Goal: Information Seeking & Learning: Learn about a topic

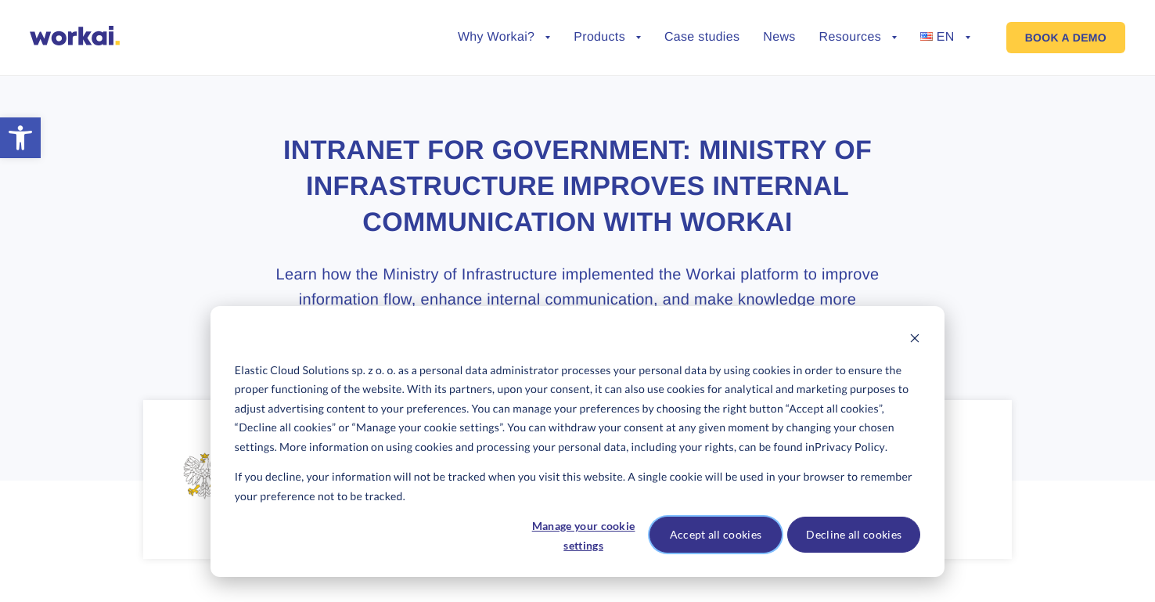
click at [694, 525] on button "Accept all cookies" at bounding box center [716, 535] width 133 height 36
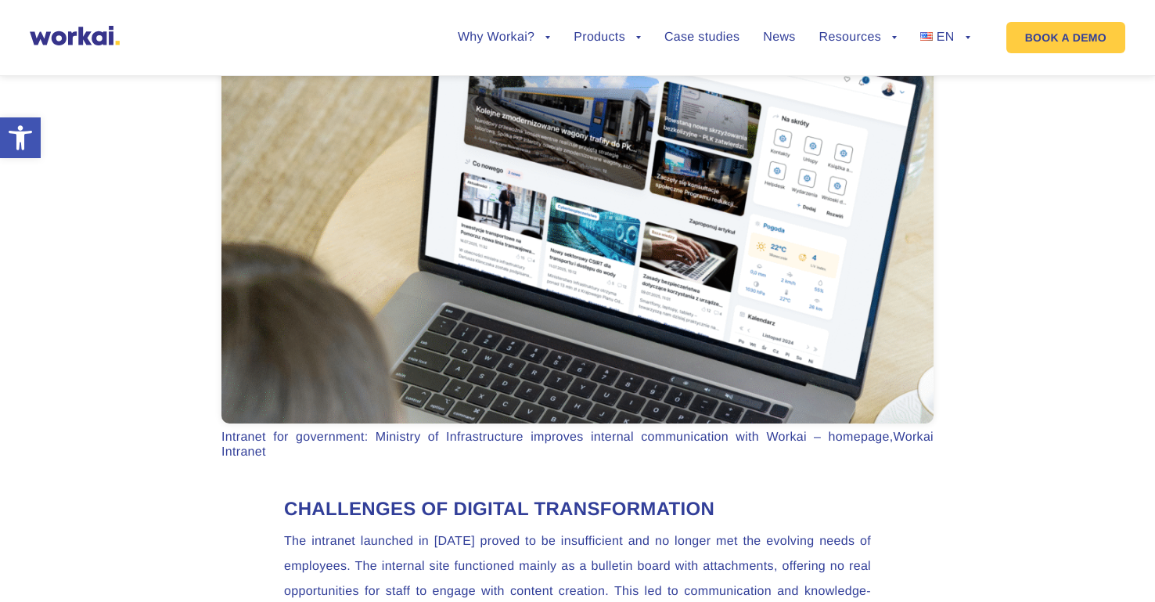
scroll to position [1024, 0]
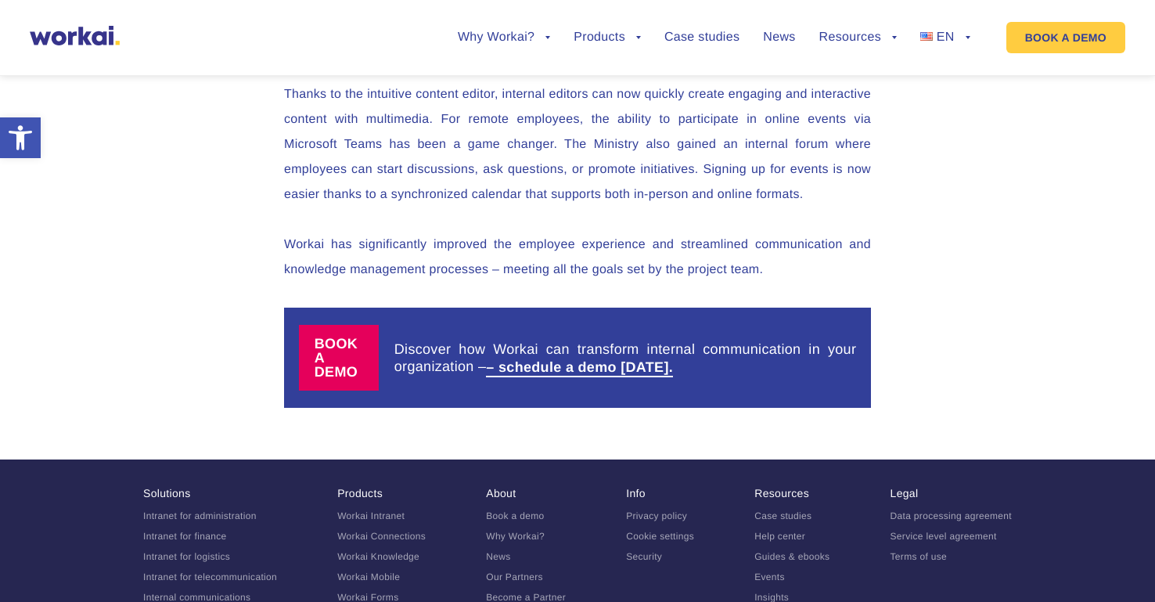
scroll to position [4333, 0]
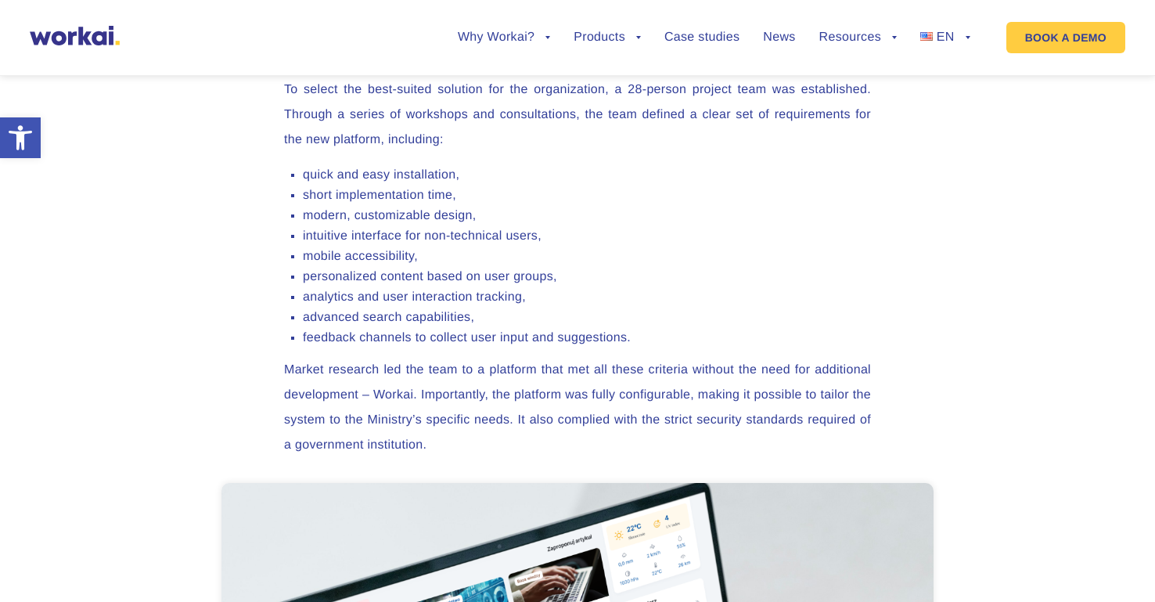
scroll to position [2230, 0]
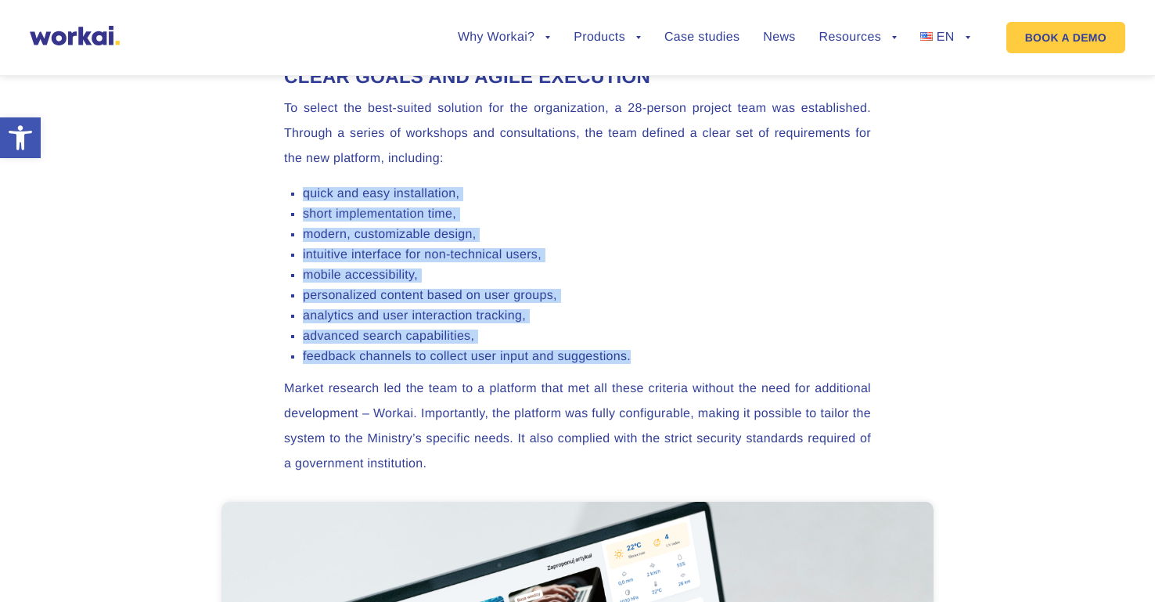
drag, startPoint x: 644, startPoint y: 365, endPoint x: 304, endPoint y: 191, distance: 381.5
click at [304, 191] on ul "quick and easy installation, short implementation time, modern, customizable de…" at bounding box center [577, 275] width 587 height 177
copy ul "quick and easy installation, short implementation time, modern, customizable de…"
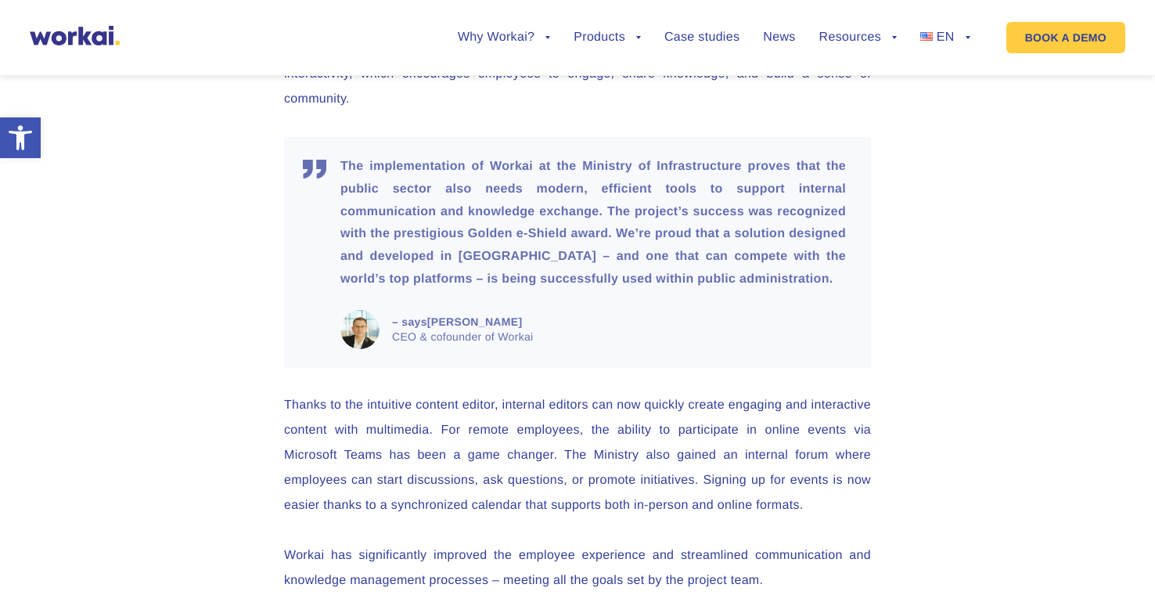
scroll to position [4093, 0]
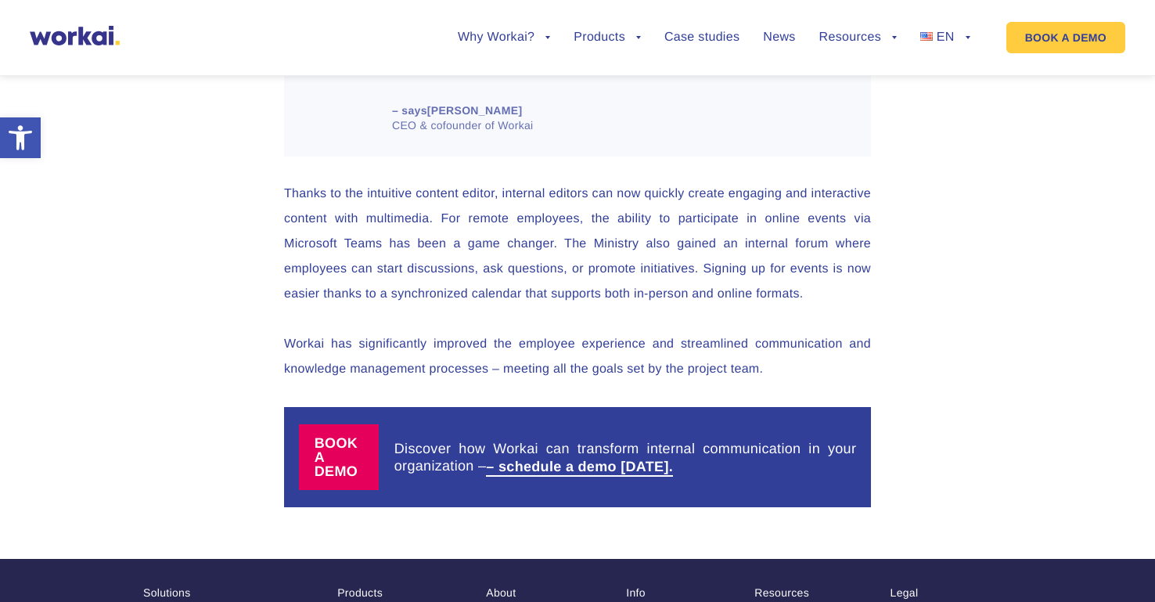
scroll to position [4333, 0]
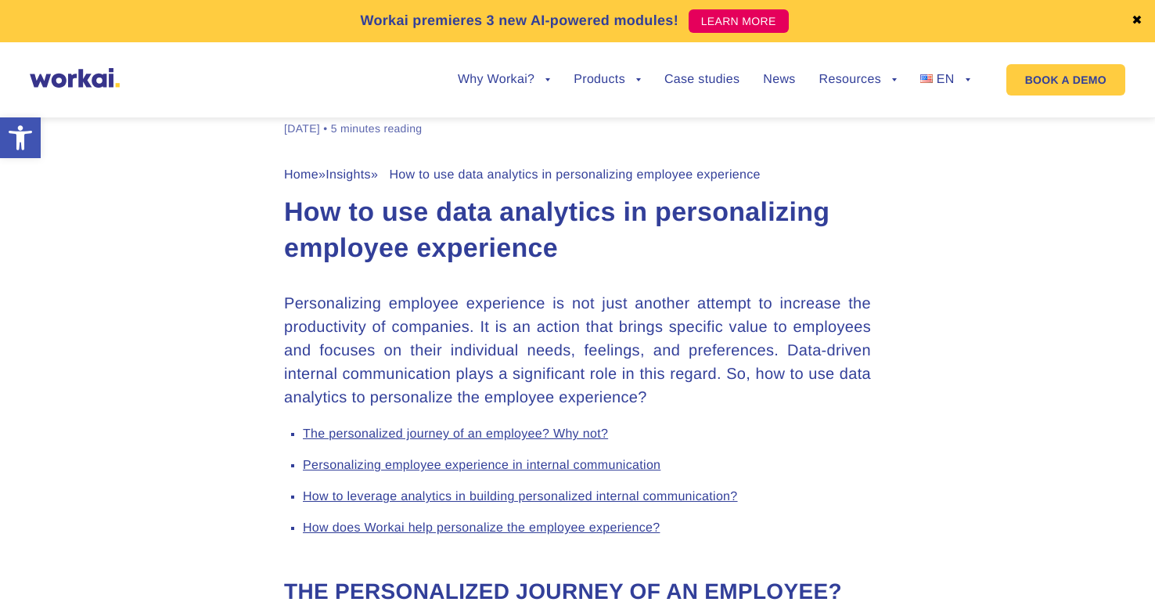
scroll to position [543, 0]
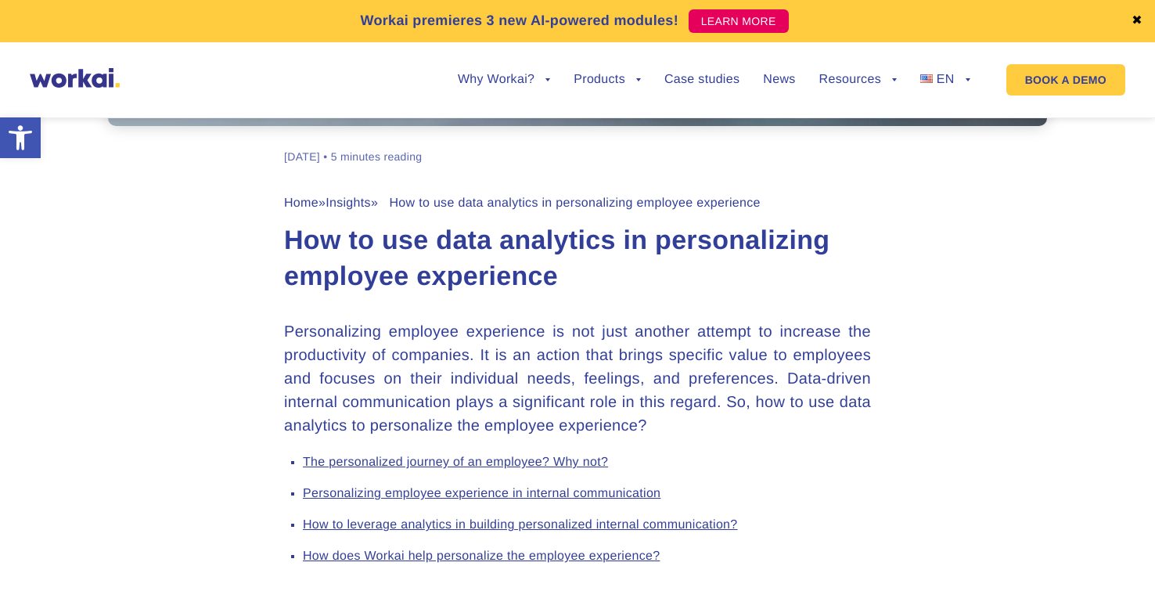
click at [350, 525] on link "How to leverage analytics in building personalized internal communication?" at bounding box center [520, 524] width 435 height 13
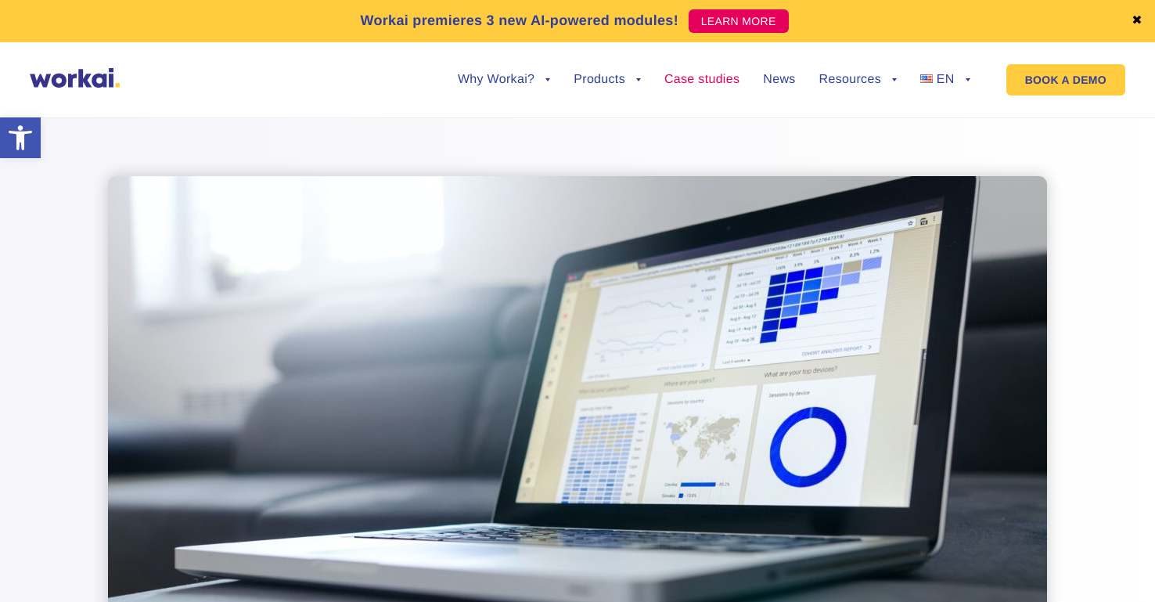
click at [730, 81] on link "Case studies" at bounding box center [701, 80] width 75 height 13
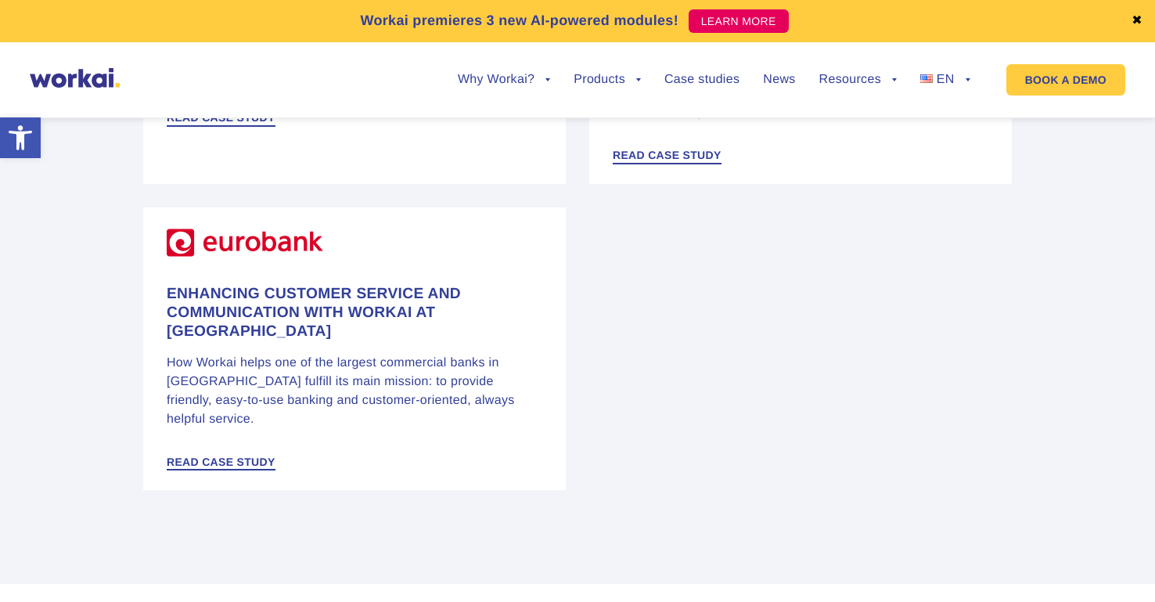
scroll to position [2516, 0]
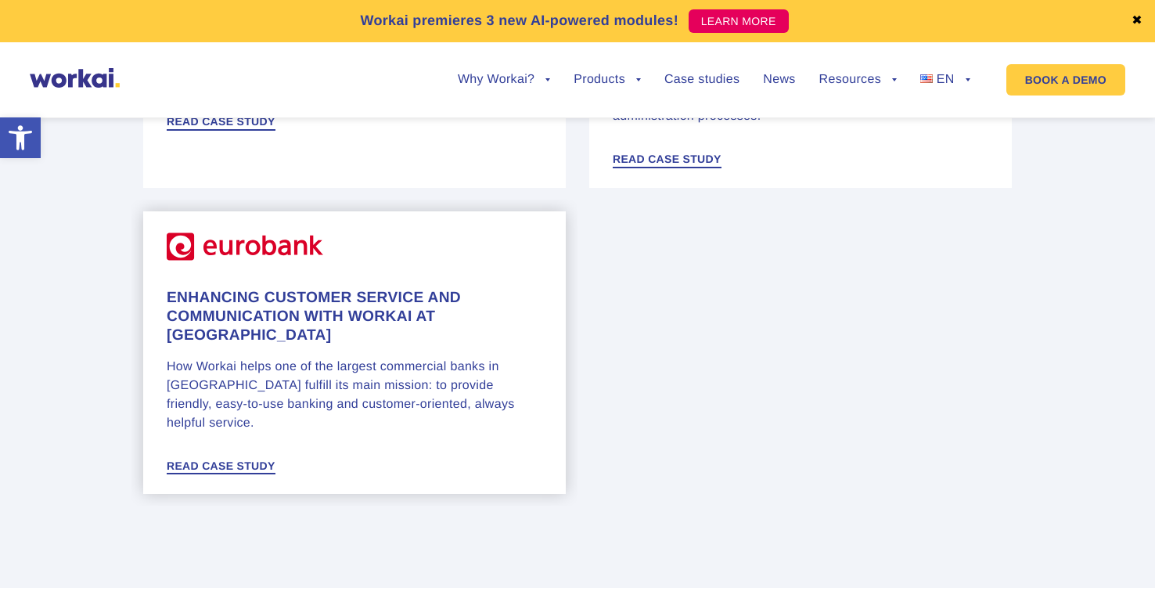
click at [335, 289] on h4 "Enhancing Customer Service and Communication with Workai at [GEOGRAPHIC_DATA]" at bounding box center [355, 317] width 376 height 56
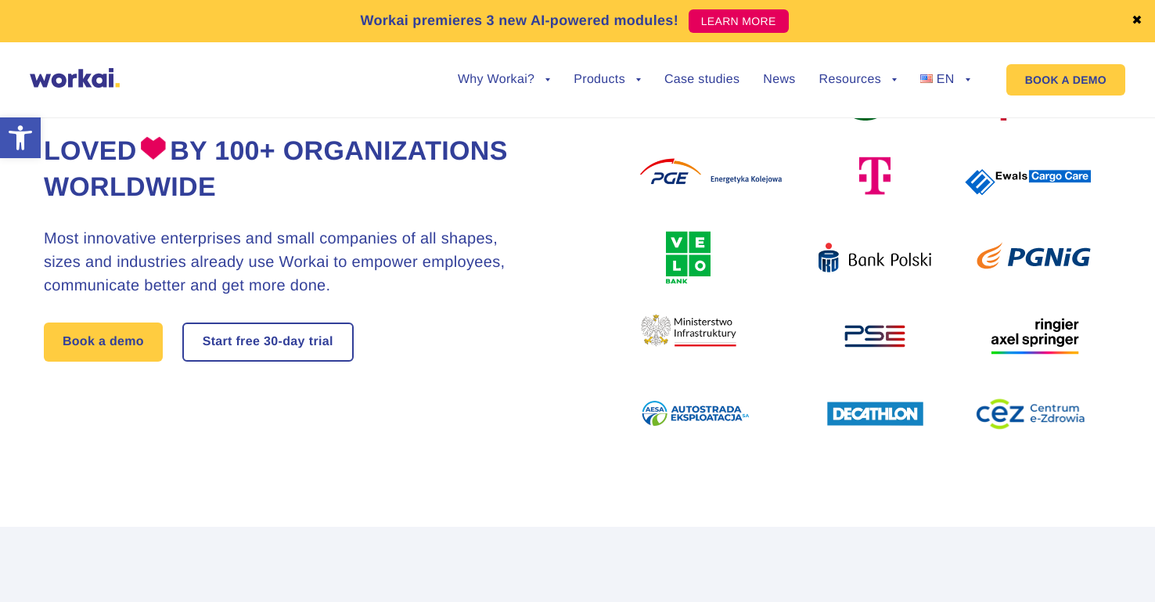
scroll to position [0, 0]
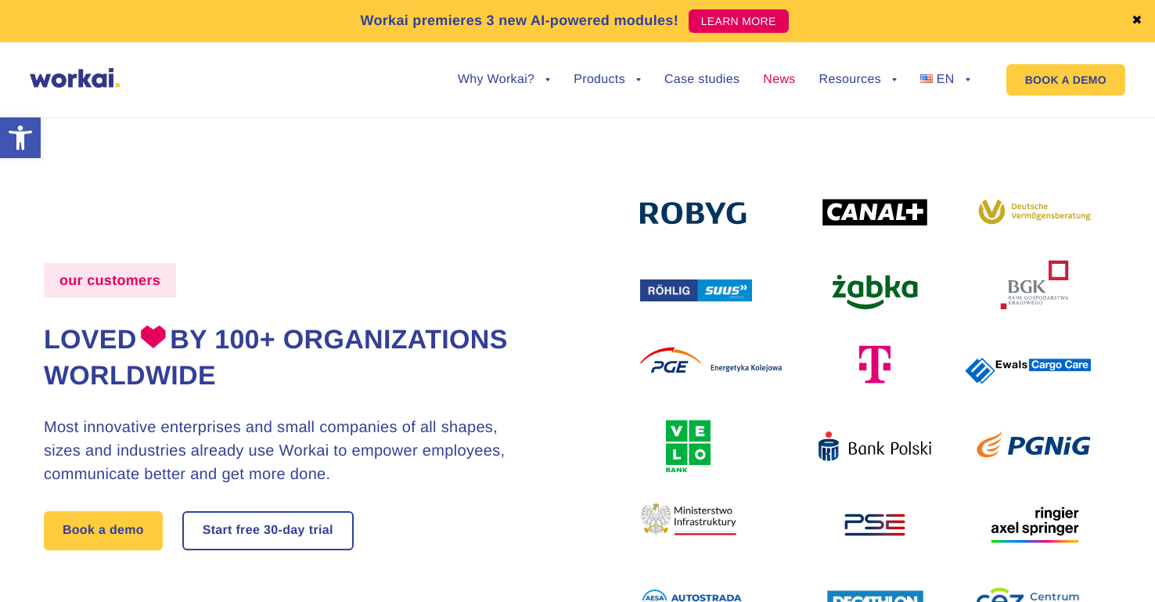
click at [766, 74] on link "News" at bounding box center [779, 80] width 32 height 13
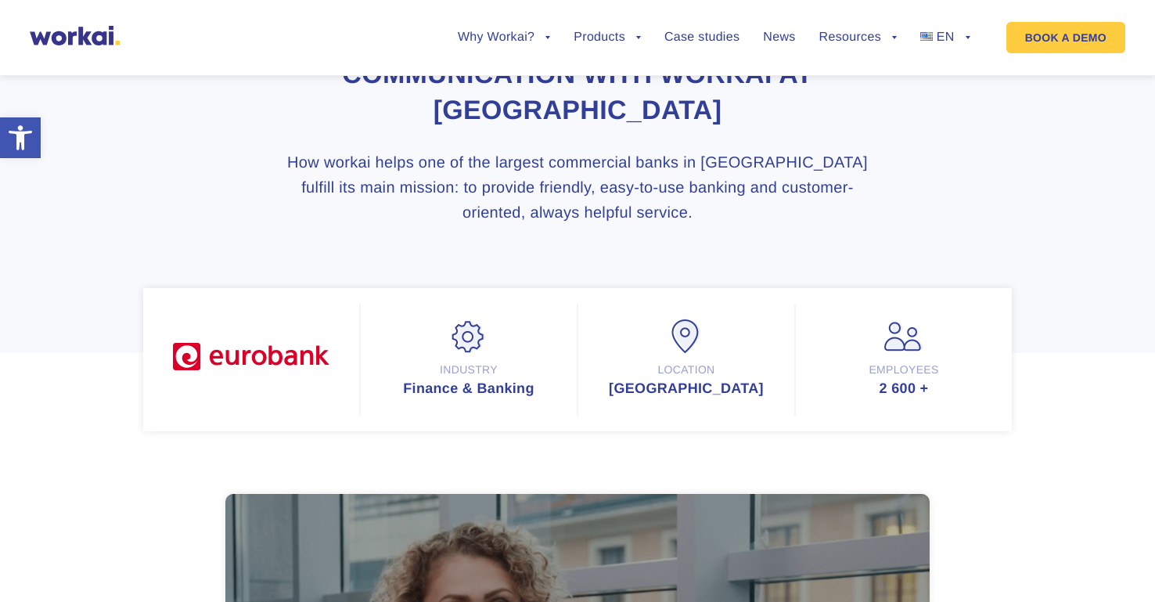
scroll to position [192, 0]
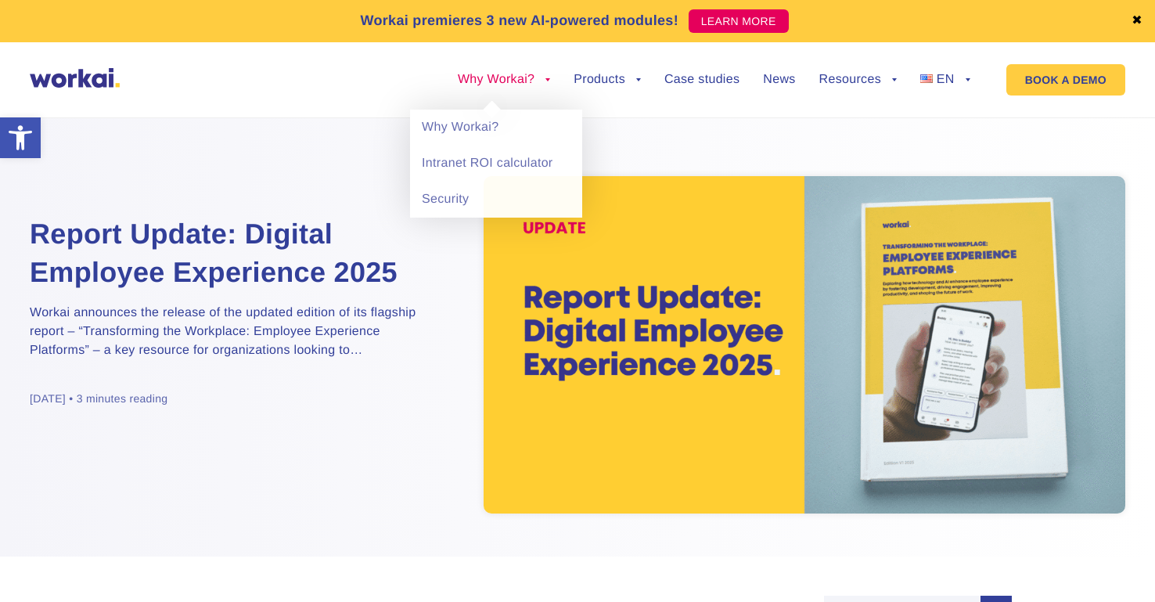
click at [509, 90] on li "Why Workai? back Why Workai? Intranet ROI calculator Security" at bounding box center [504, 92] width 92 height 36
click at [481, 127] on link "Why Workai?" at bounding box center [496, 128] width 172 height 36
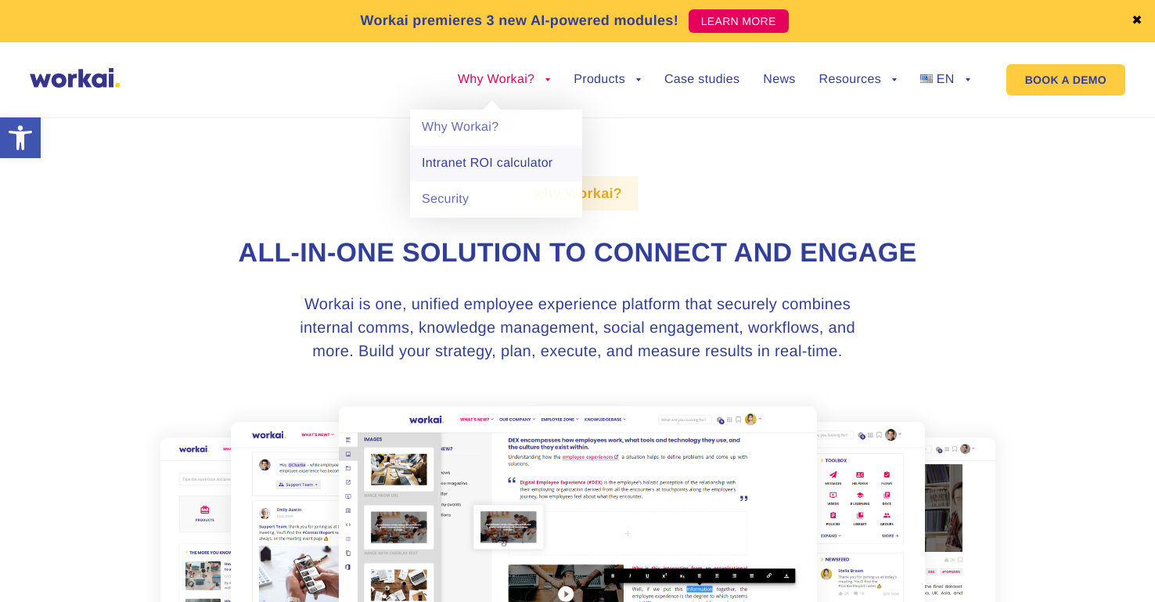
click at [481, 166] on link "Intranet ROI calculator" at bounding box center [496, 164] width 172 height 36
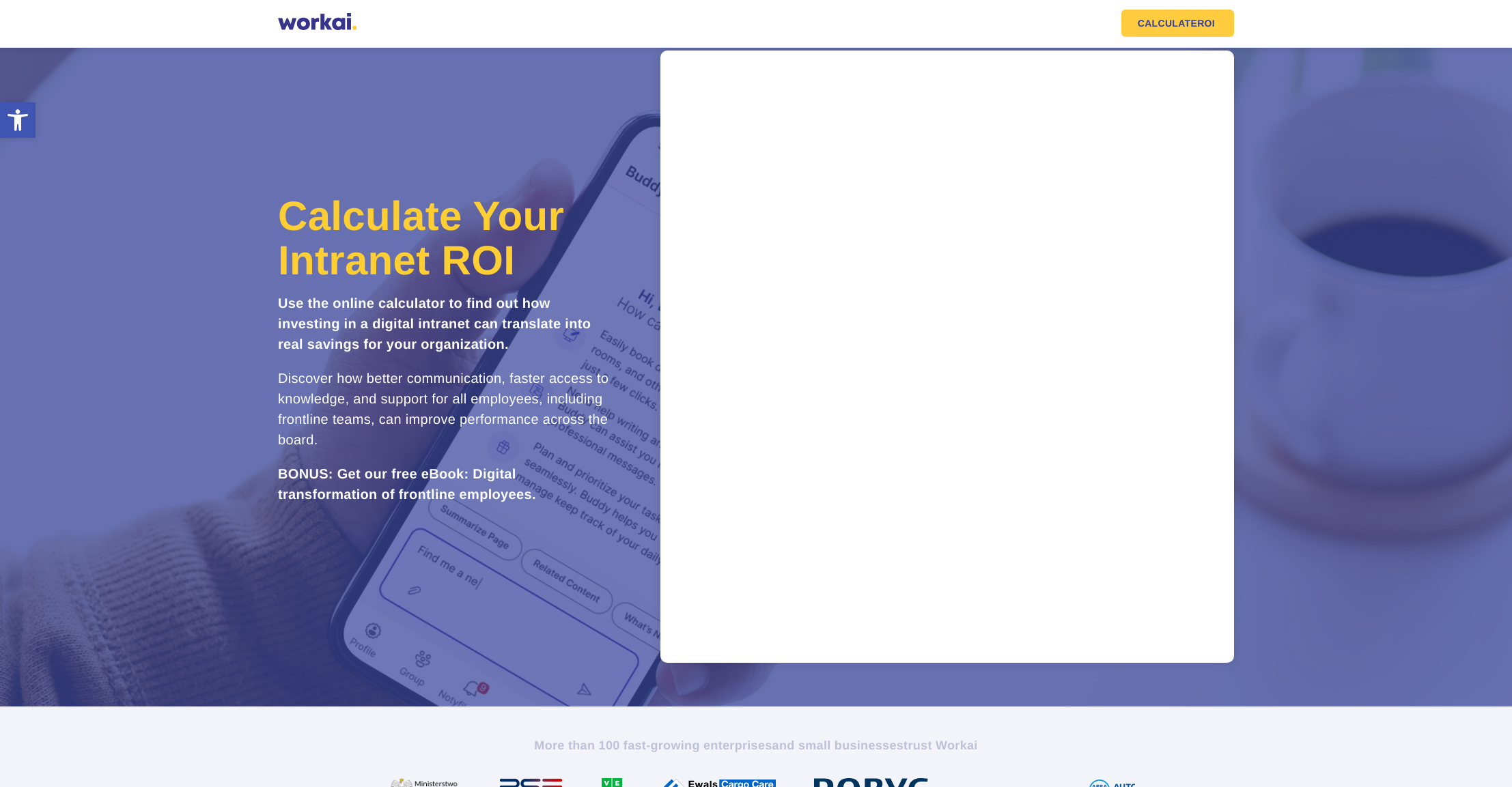
scroll to position [38, 0]
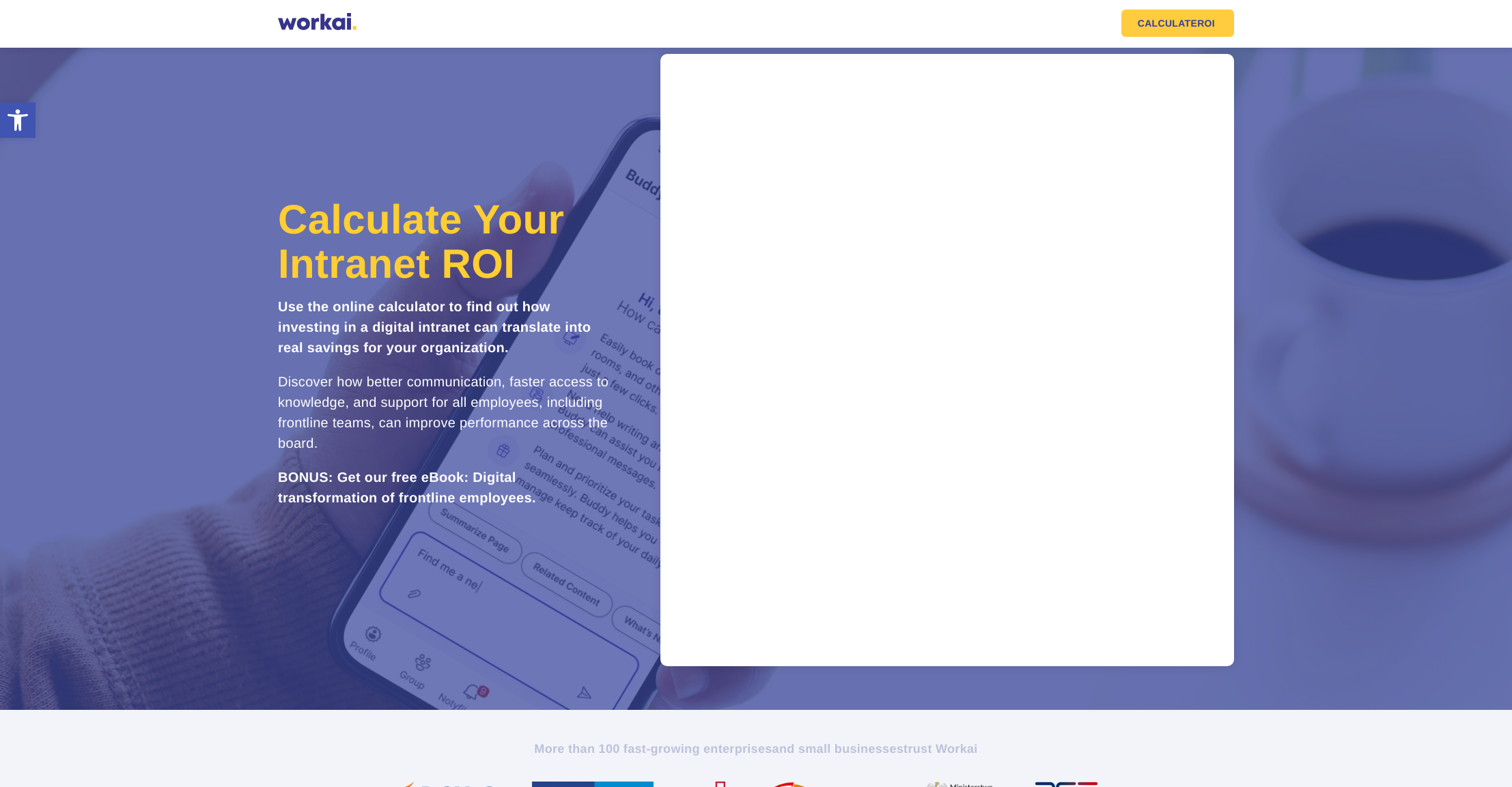
click at [1007, 524] on section "More than 100 fast-growing enterprises and small businesses trust Workai" at bounding box center [756, 773] width 1512 height 127
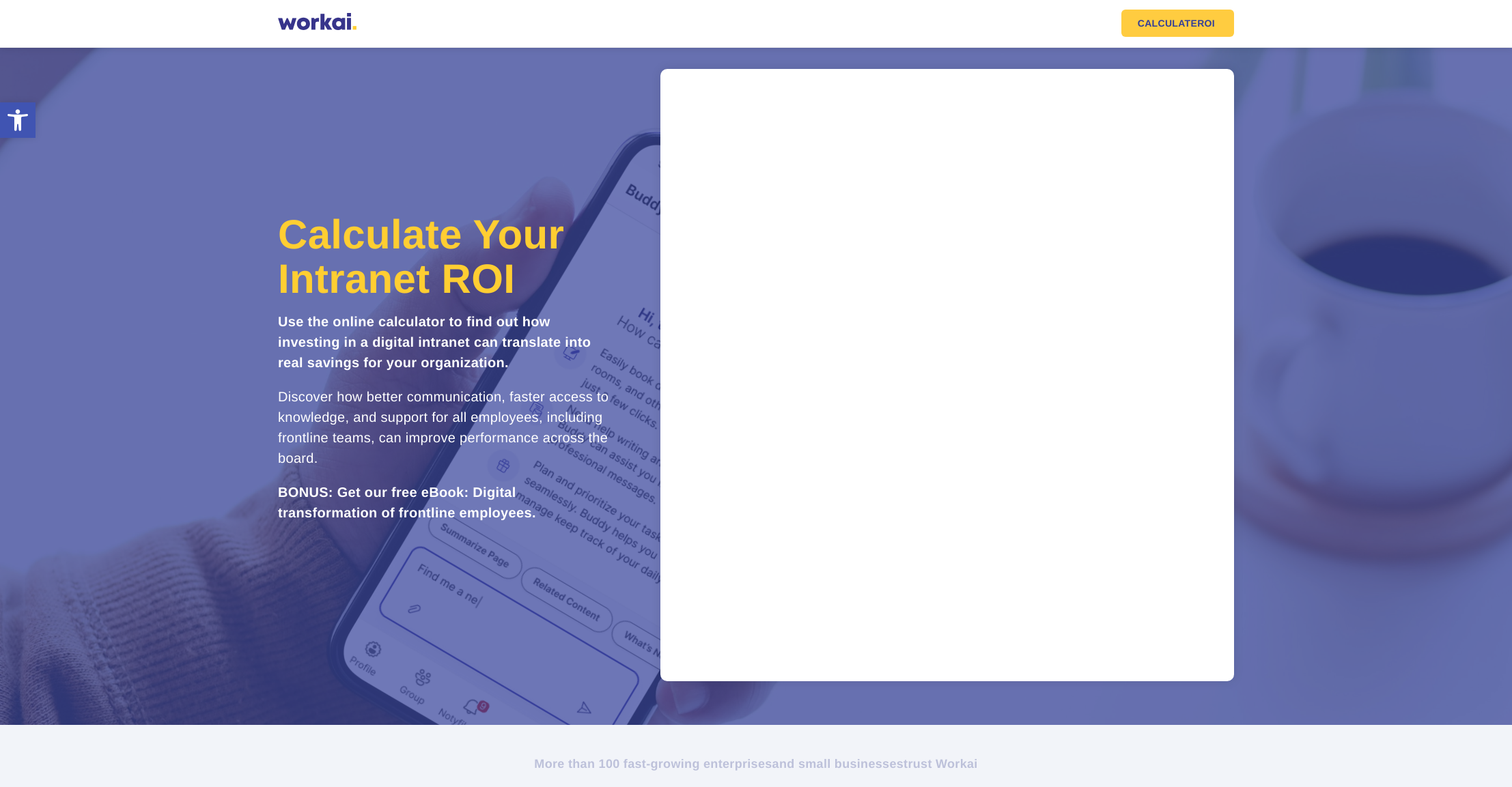
scroll to position [22, 0]
